Goal: Find specific fact: Find specific fact

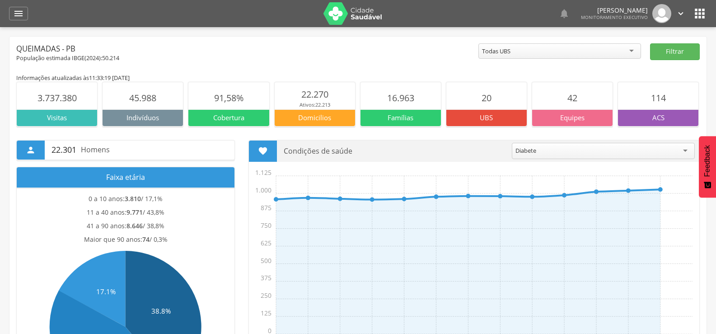
click at [17, 16] on icon "" at bounding box center [18, 13] width 11 height 11
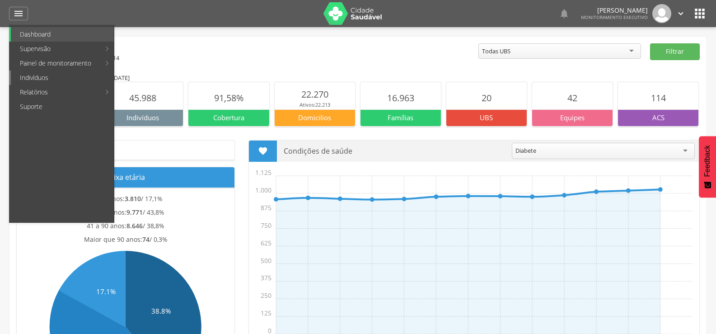
click at [33, 82] on link "Indivíduos" at bounding box center [62, 77] width 103 height 14
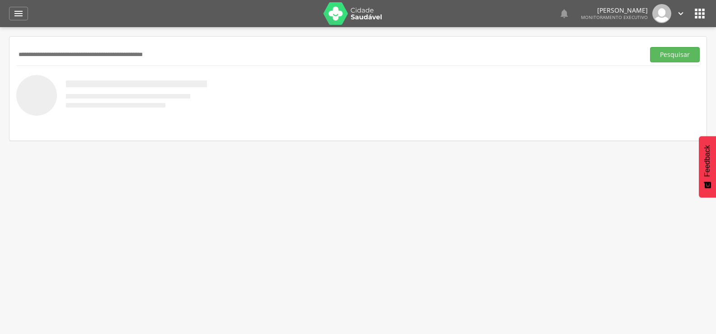
click at [44, 55] on input "text" at bounding box center [328, 54] width 624 height 15
click at [650, 47] on button "Pesquisar" at bounding box center [675, 54] width 50 height 15
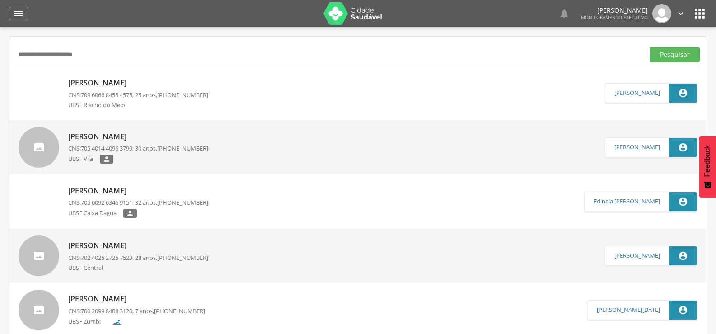
drag, startPoint x: 75, startPoint y: 55, endPoint x: 69, endPoint y: 56, distance: 6.9
click at [69, 56] on input "**********" at bounding box center [328, 54] width 624 height 15
type input "**********"
click at [650, 47] on button "Pesquisar" at bounding box center [675, 54] width 50 height 15
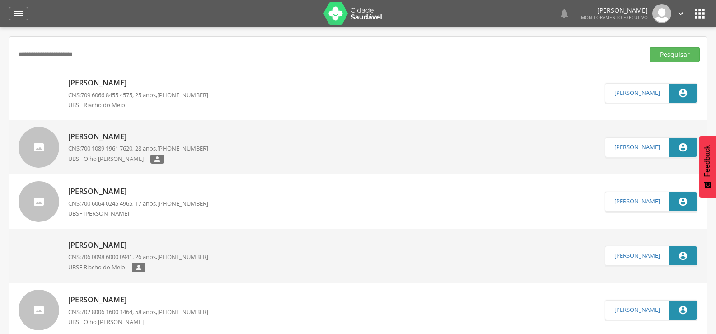
click at [109, 98] on span "709 6066 8455 4575" at bounding box center [106, 95] width 51 height 8
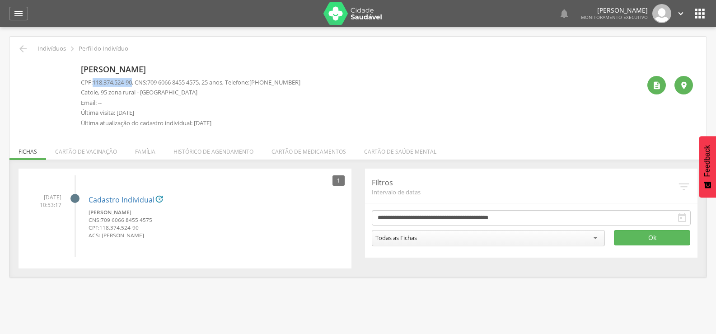
drag, startPoint x: 95, startPoint y: 81, endPoint x: 136, endPoint y: 82, distance: 40.7
click at [136, 82] on p "CPF: 118.374.524-90 , CNS: [PHONE_NUMBER] , 25 anos, Telefone: [PHONE_NUMBER]" at bounding box center [190, 82] width 219 height 9
copy span "118.374.524-90"
click at [680, 9] on icon "" at bounding box center [680, 14] width 10 height 10
click at [621, 51] on link "Sair" at bounding box center [649, 52] width 71 height 11
